Goal: Transaction & Acquisition: Purchase product/service

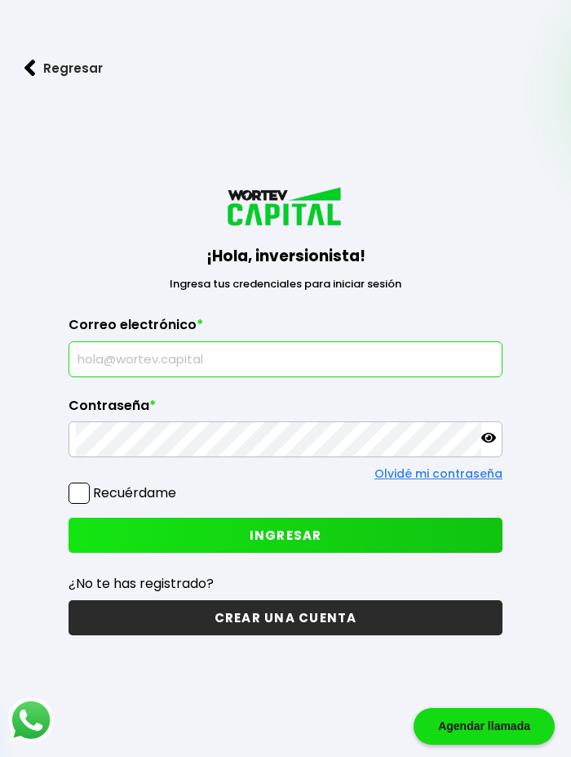
click at [223, 359] on input "text" at bounding box center [286, 359] width 420 height 34
type input "[EMAIL_ADDRESS][DOMAIN_NAME]"
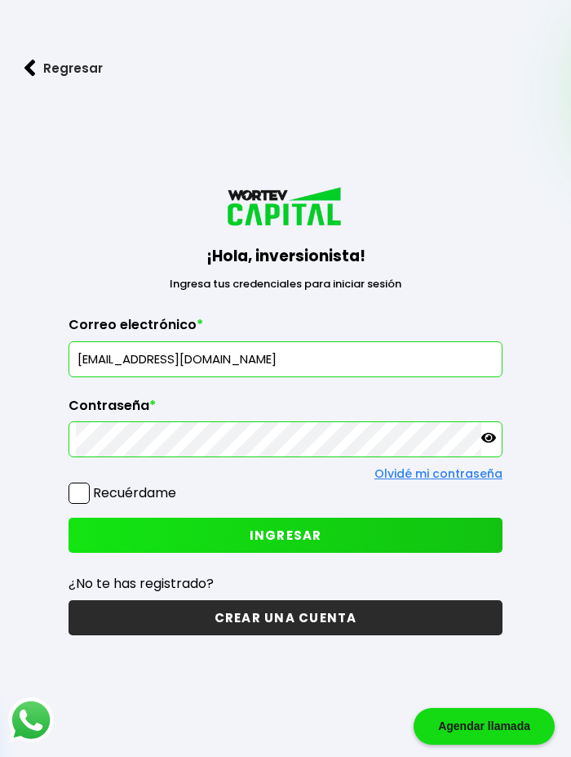
click at [286, 534] on span "INGRESAR" at bounding box center [286, 534] width 73 height 17
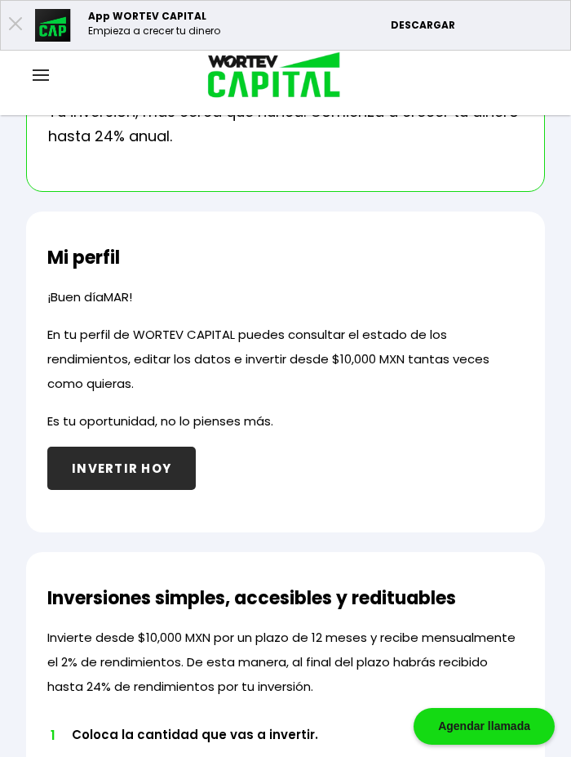
scroll to position [645, 0]
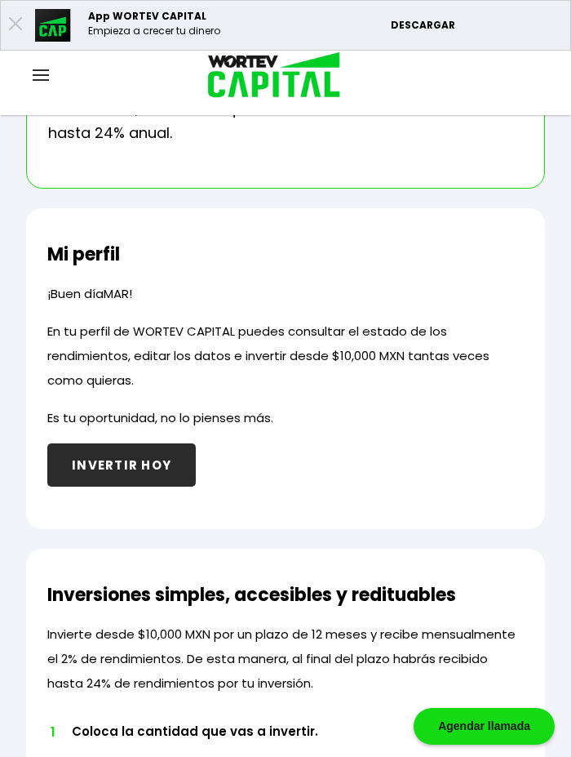
click at [132, 467] on button "INVERTIR HOY" at bounding box center [121, 464] width 149 height 43
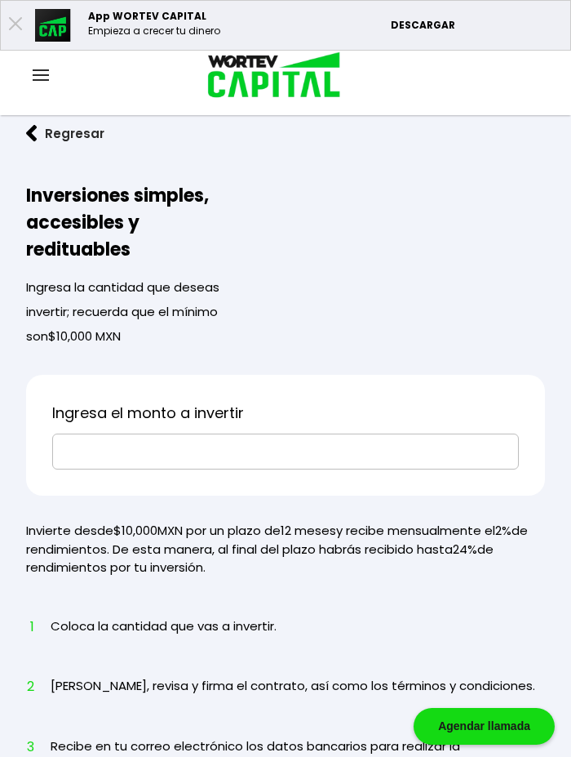
click at [104, 450] on input "text" at bounding box center [286, 451] width 452 height 34
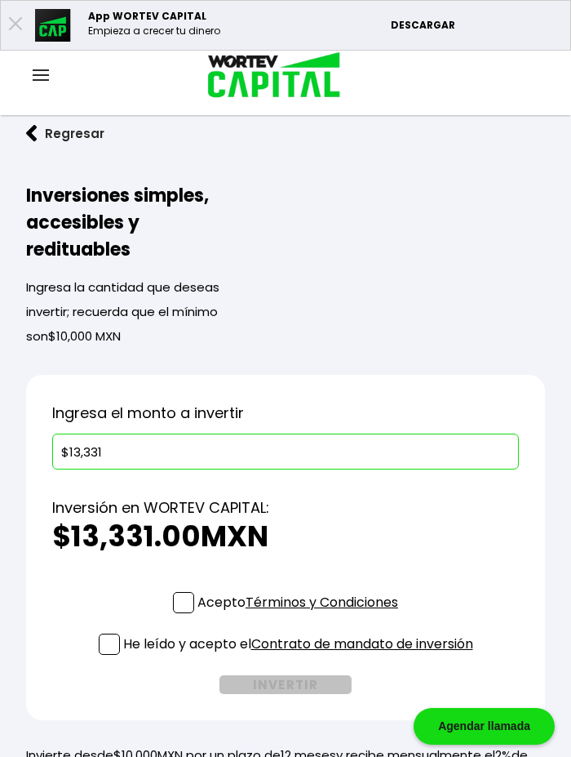
type input "$13,331"
click at [193, 598] on label "Acepto Términos y Condiciones" at bounding box center [285, 602] width 225 height 20
click at [301, 615] on input "Acepto Términos y Condiciones" at bounding box center [301, 615] width 0 height 0
click at [112, 635] on span at bounding box center [109, 643] width 21 height 21
click at [301, 656] on input "He leído y acepto el Contrato de mandato de inversión" at bounding box center [301, 656] width 0 height 0
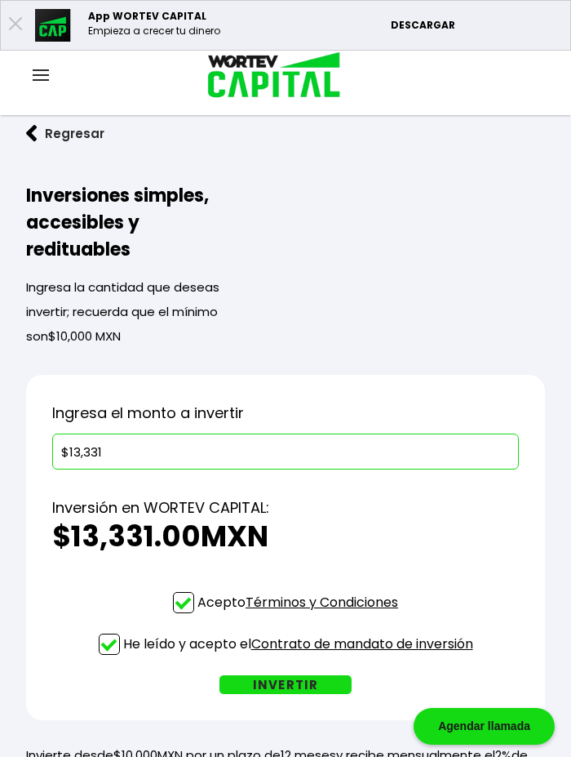
click at [317, 680] on button "INVERTIR" at bounding box center [286, 684] width 132 height 19
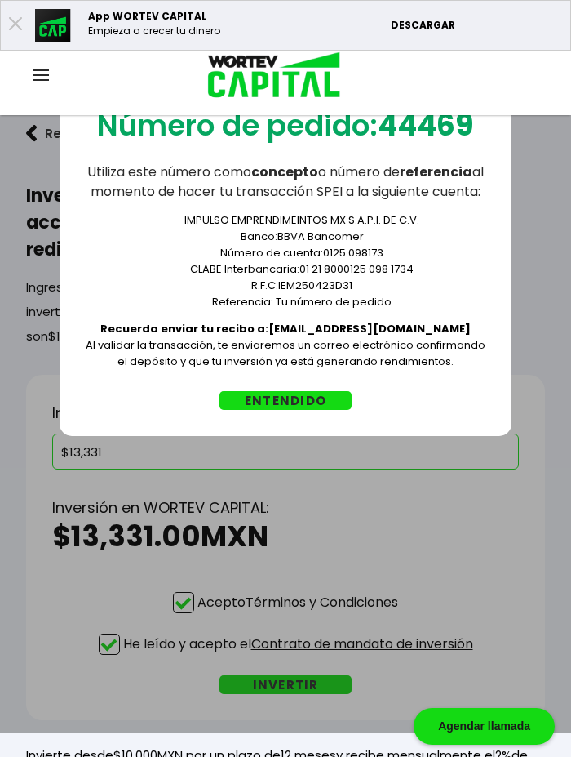
click at [392, 127] on b "44469" at bounding box center [426, 125] width 96 height 42
copy b "44469"
click at [305, 410] on button "ENTENDIDO" at bounding box center [286, 400] width 132 height 19
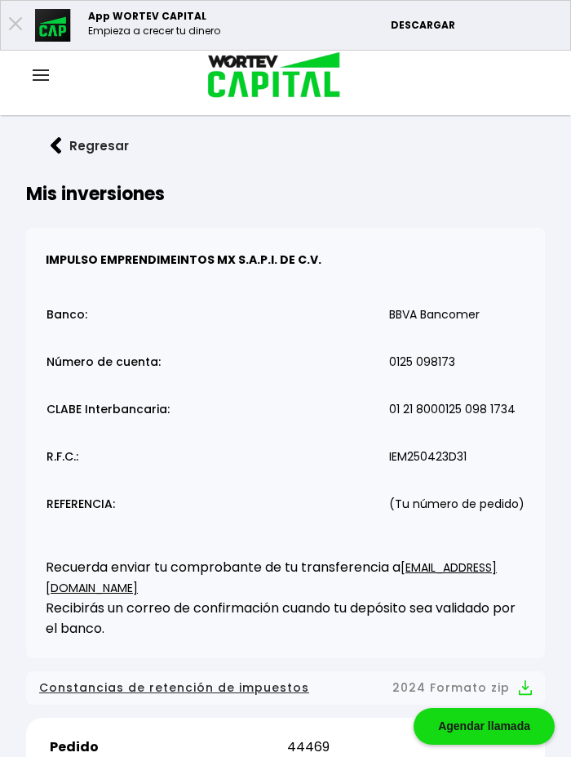
click at [63, 145] on button "Regresar" at bounding box center [89, 145] width 127 height 43
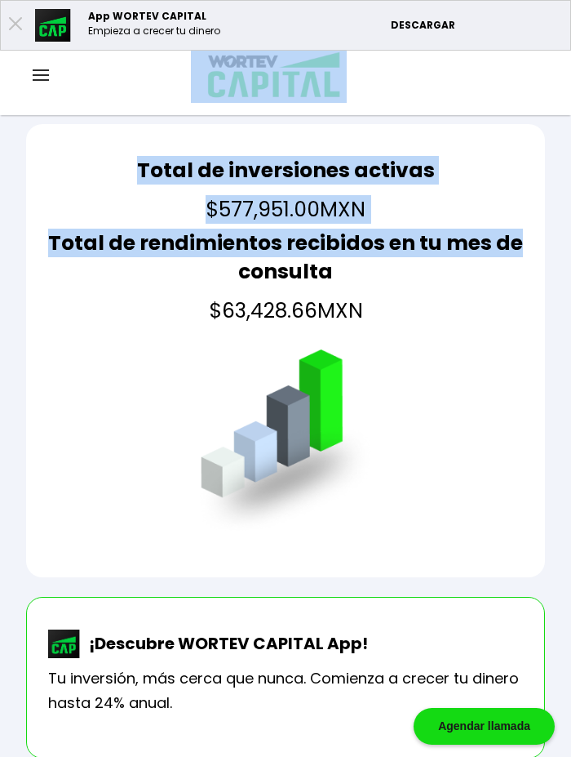
drag, startPoint x: 571, startPoint y: 168, endPoint x: 568, endPoint y: 74, distance: 93.9
click at [121, 153] on div "Total de inversiones activas $577,951.00 MXN Total de rendimientos recibidos en…" at bounding box center [285, 350] width 519 height 453
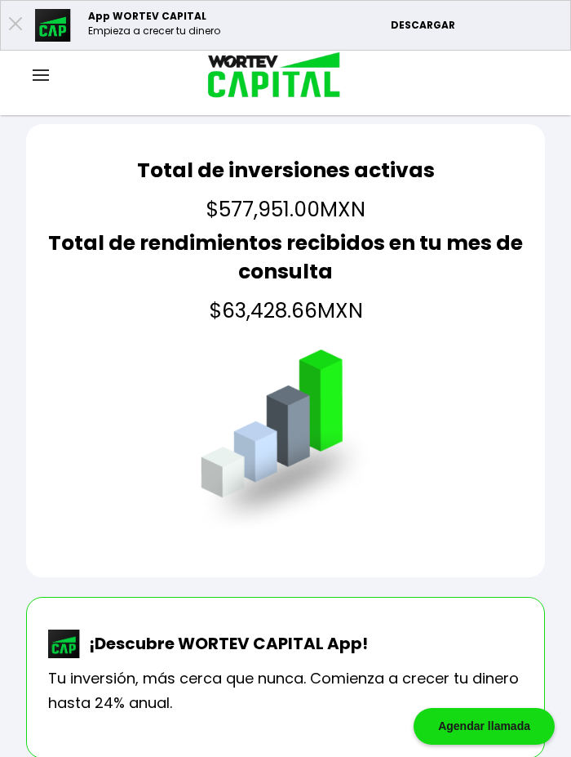
click at [25, 75] on div at bounding box center [41, 76] width 82 height 20
